Goal: Task Accomplishment & Management: Use online tool/utility

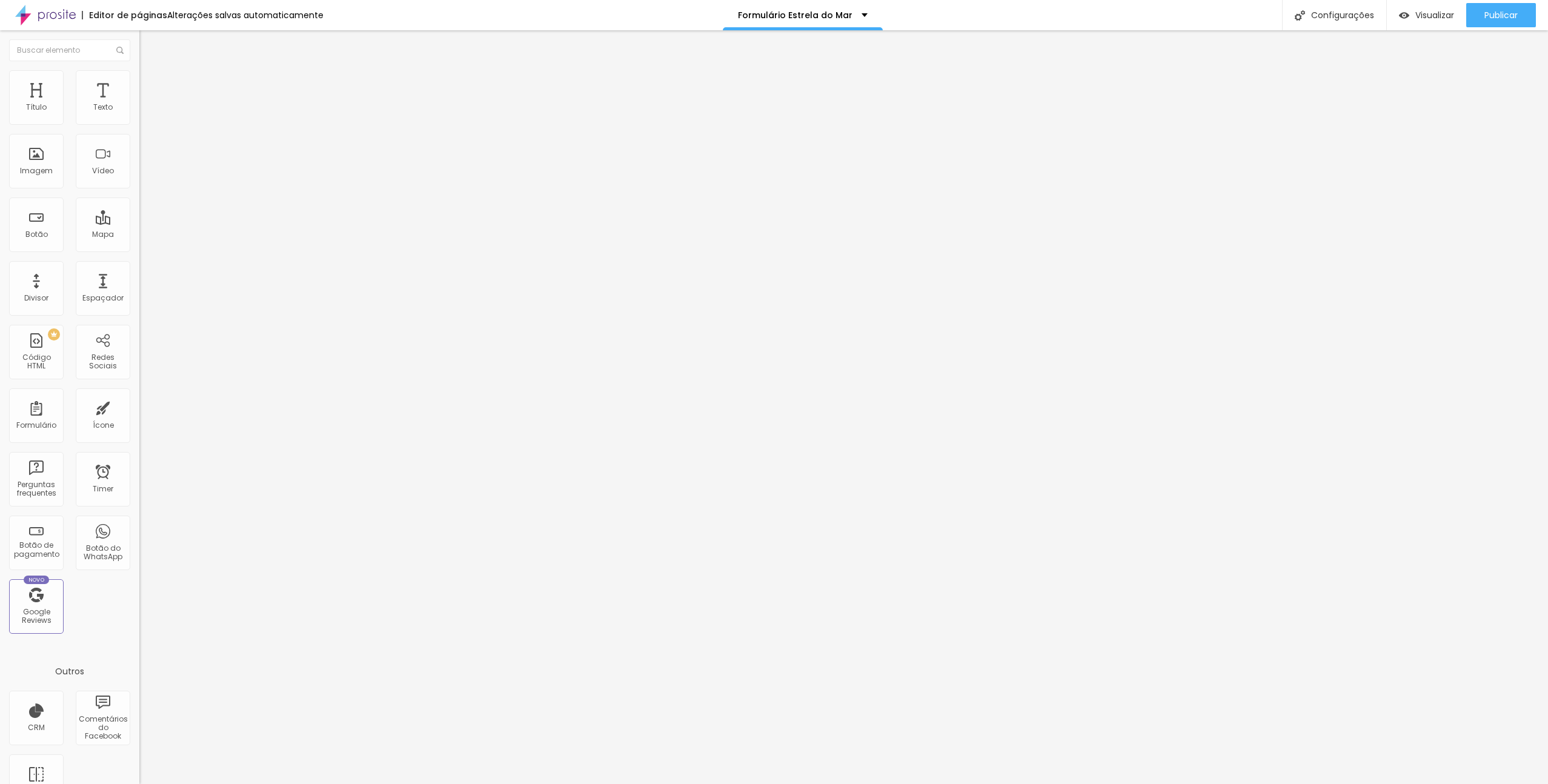
click at [140, 123] on img at bounding box center [144, 126] width 8 height 8
type input "Bronze (6€)"
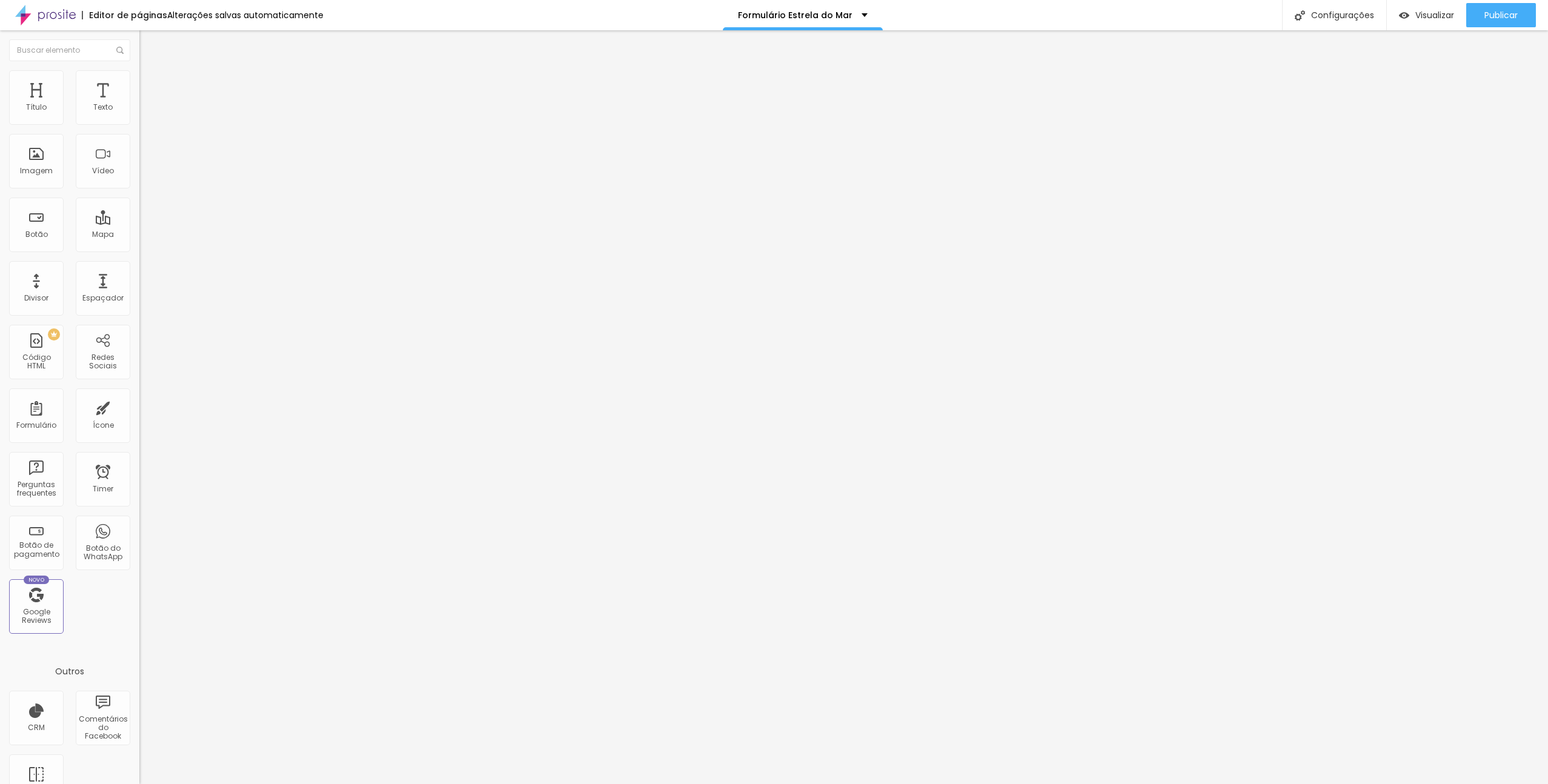
type input "Silver (22€)"
type input "Gold (26€)"
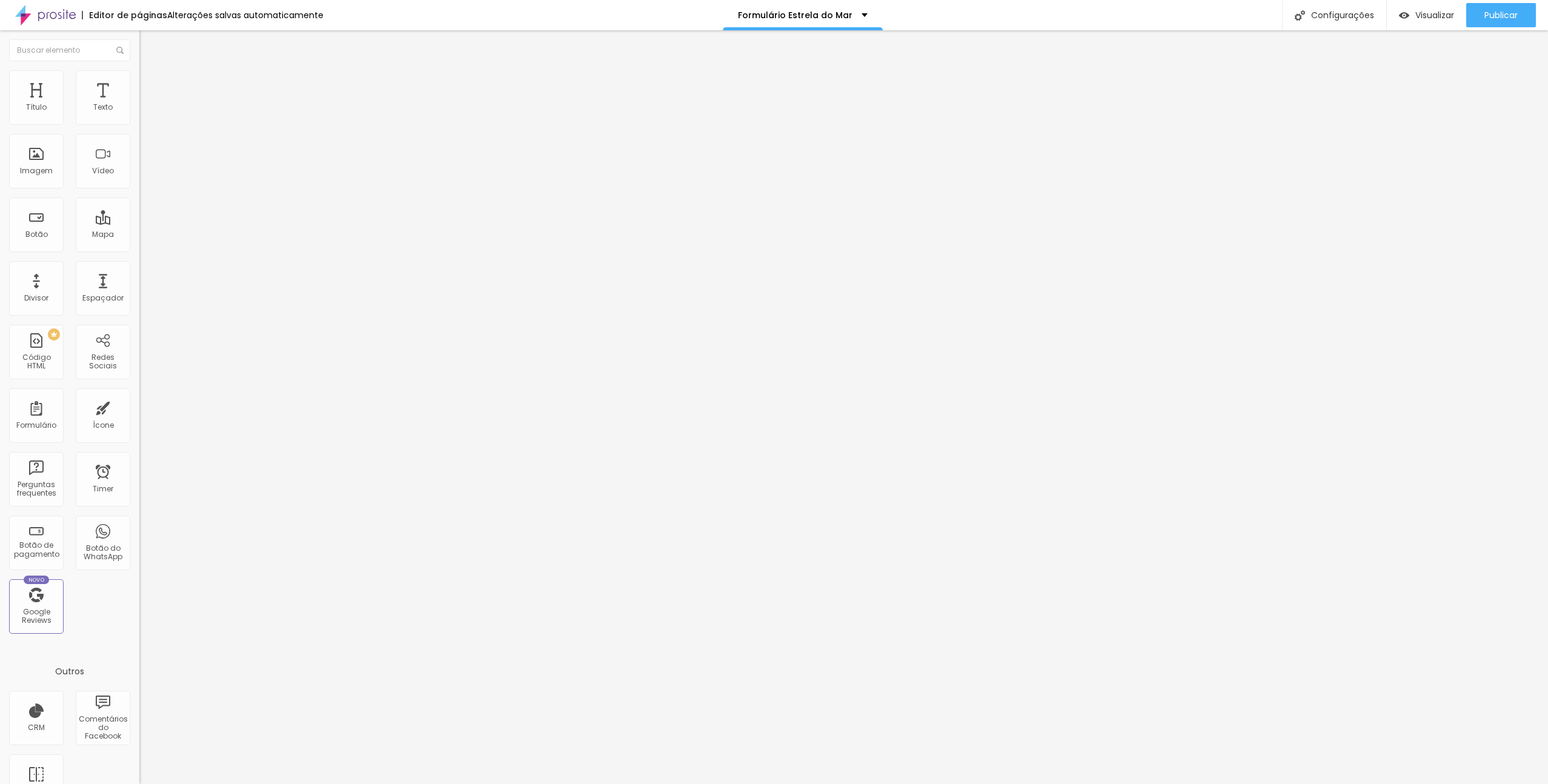
type input "Silver + Extra de Irmãos (28€)"
type input "Gold + Extra de Irmãos (32€)"
